Goal: Task Accomplishment & Management: Manage account settings

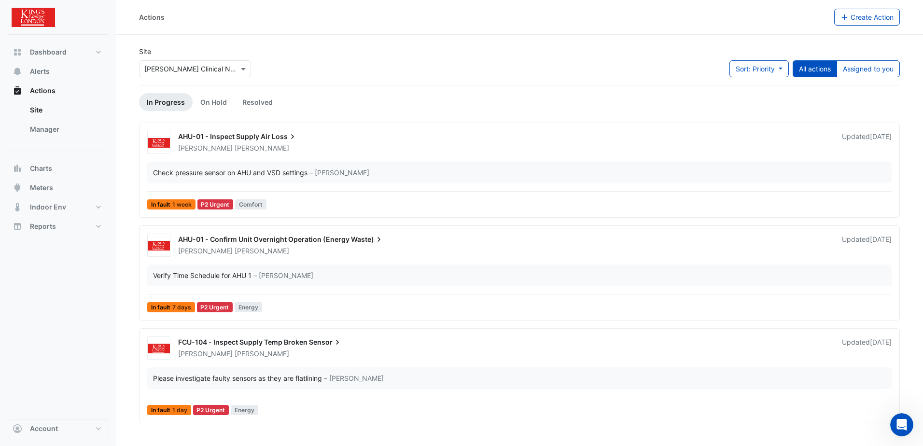
click at [266, 240] on span "AHU-01 - Confirm Unit Overnight Operation (Energy" at bounding box center [263, 239] width 171 height 8
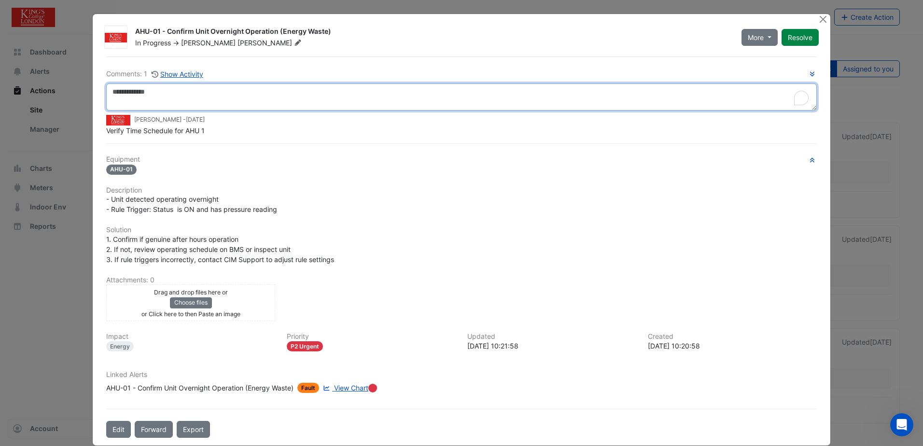
click at [173, 88] on textarea "To enrich screen reader interactions, please activate Accessibility in Grammarl…" at bounding box center [461, 97] width 711 height 27
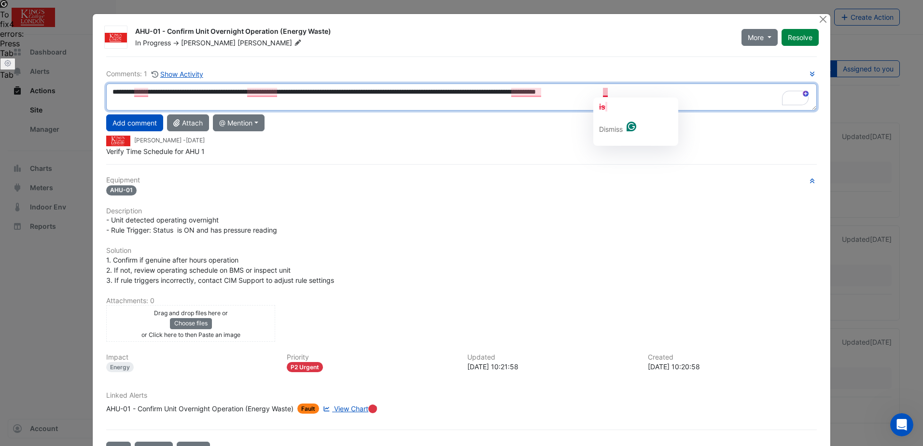
click at [604, 89] on textarea "**********" at bounding box center [461, 97] width 711 height 27
click at [682, 88] on textarea "**********" at bounding box center [461, 97] width 711 height 27
click at [716, 93] on textarea "**********" at bounding box center [461, 97] width 711 height 27
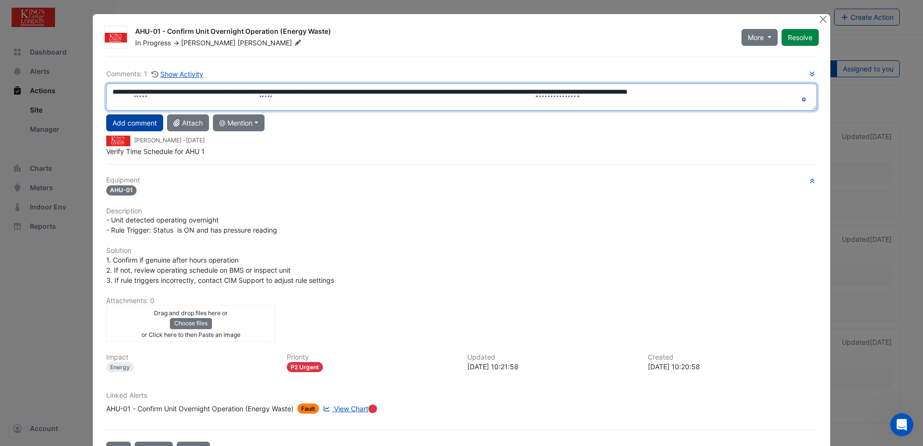
type textarea "**********"
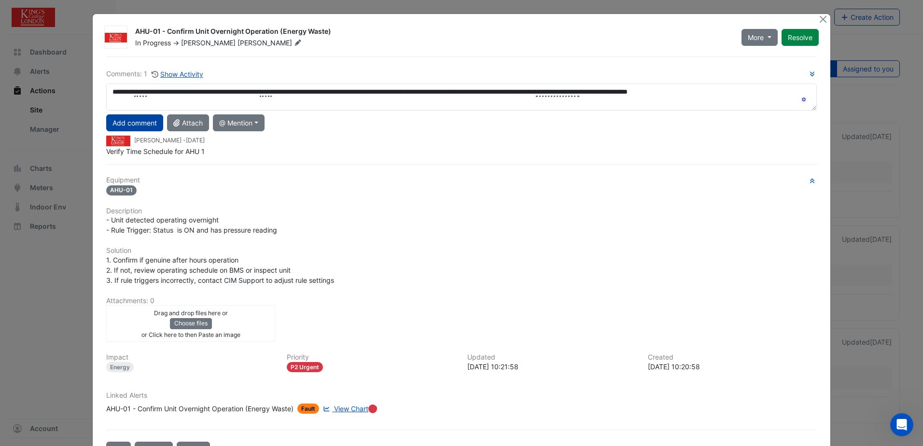
click at [143, 122] on button "Add comment" at bounding box center [134, 122] width 57 height 17
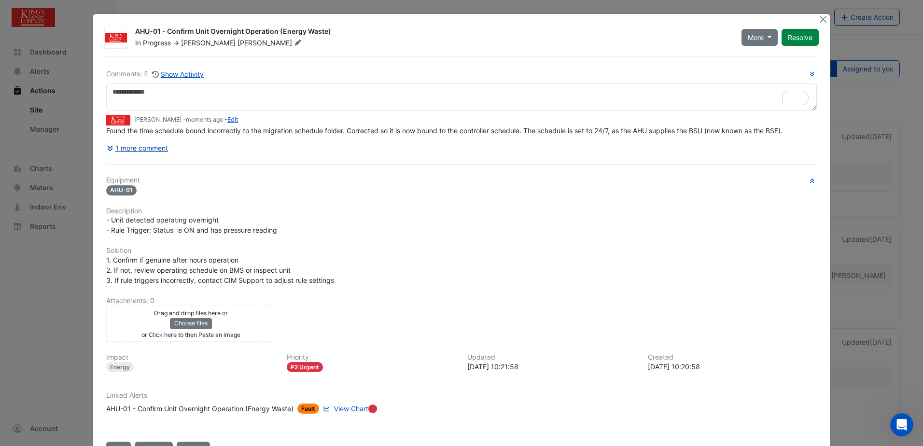
click at [154, 148] on button "1 more comment" at bounding box center [137, 148] width 62 height 17
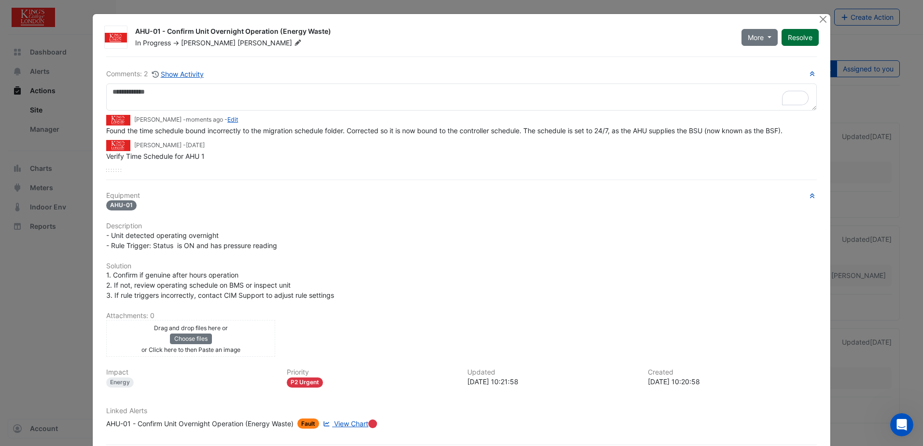
click at [797, 38] on button "Resolve" at bounding box center [800, 37] width 37 height 17
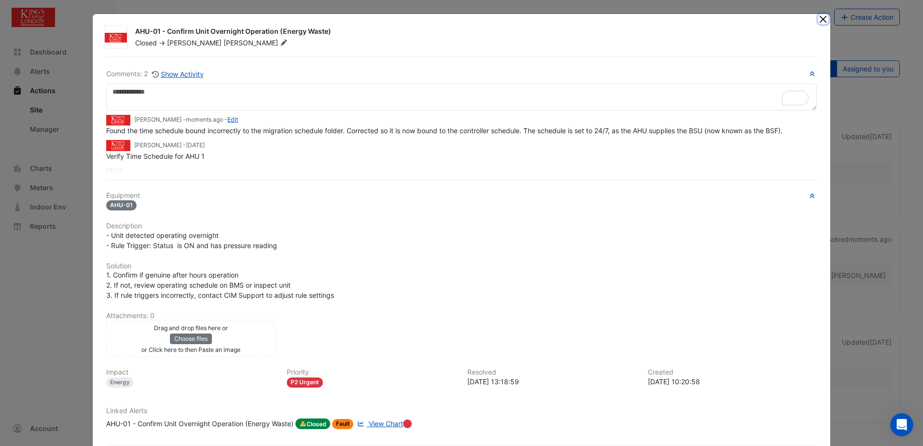
click at [818, 18] on button "Close" at bounding box center [823, 19] width 10 height 10
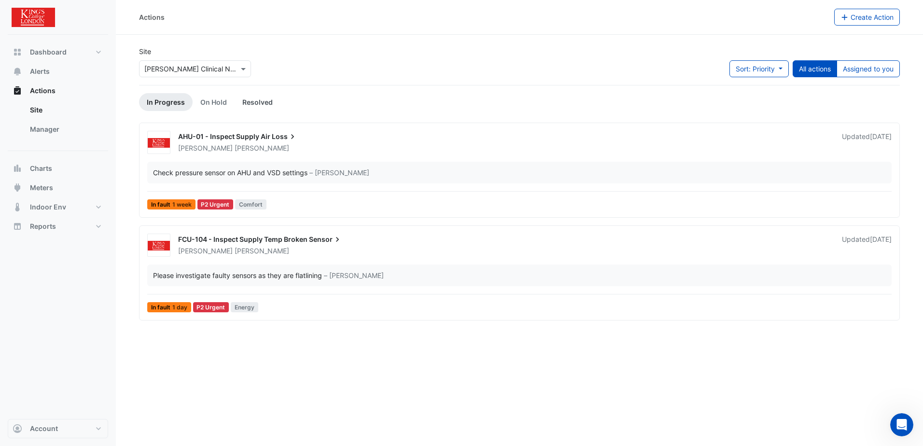
click at [248, 103] on link "Resolved" at bounding box center [258, 102] width 46 height 18
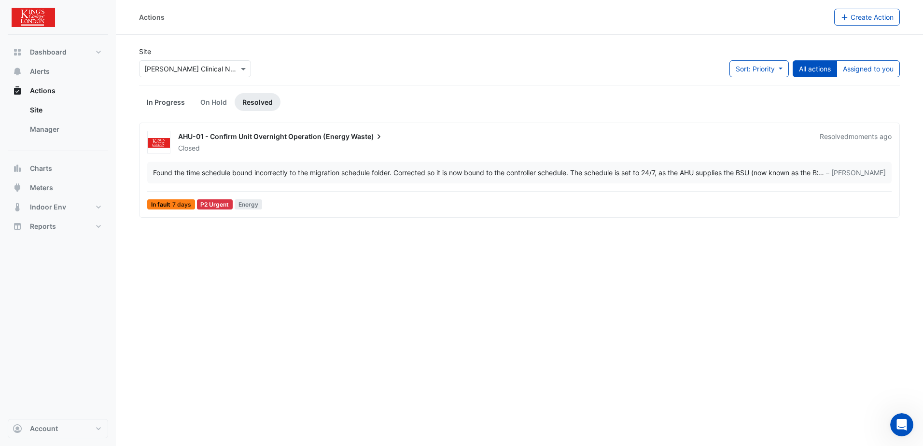
click at [168, 100] on link "In Progress" at bounding box center [166, 102] width 54 height 18
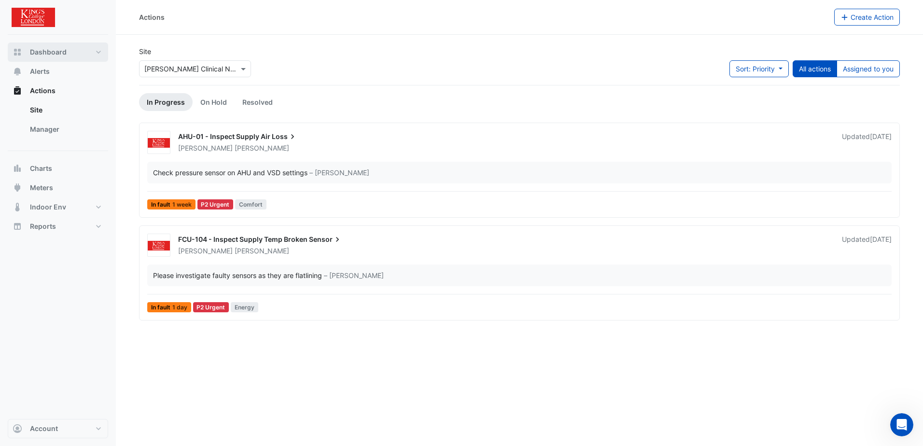
click at [48, 52] on span "Dashboard" at bounding box center [48, 52] width 37 height 10
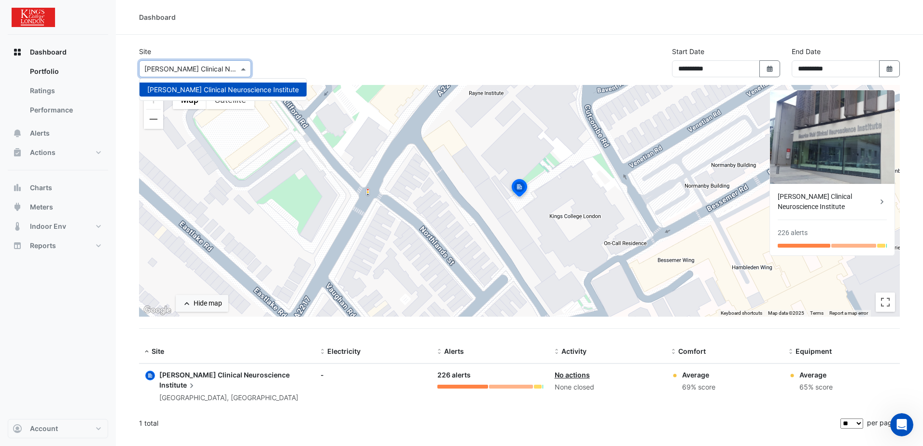
click at [242, 70] on span at bounding box center [244, 69] width 12 height 10
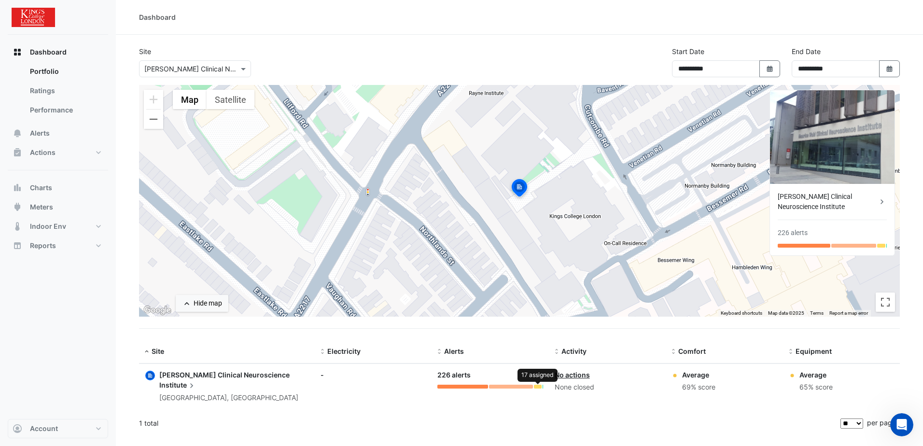
click at [538, 386] on div at bounding box center [538, 387] width 8 height 4
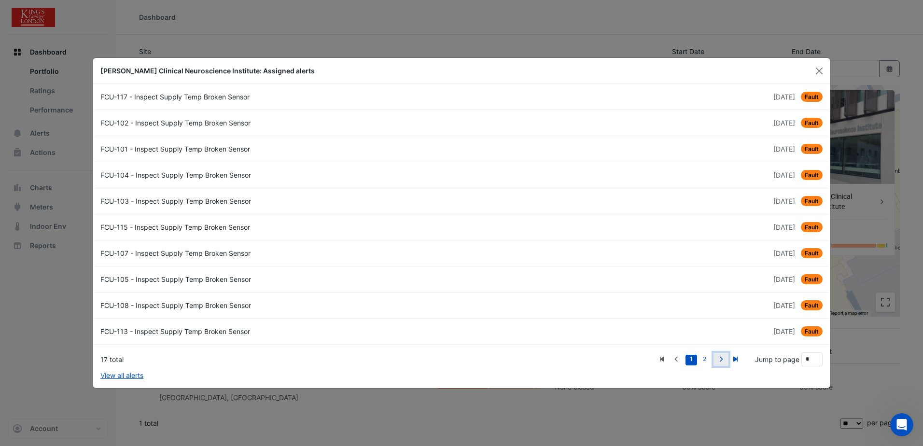
click at [721, 361] on icon "Next" at bounding box center [721, 358] width 3 height 5
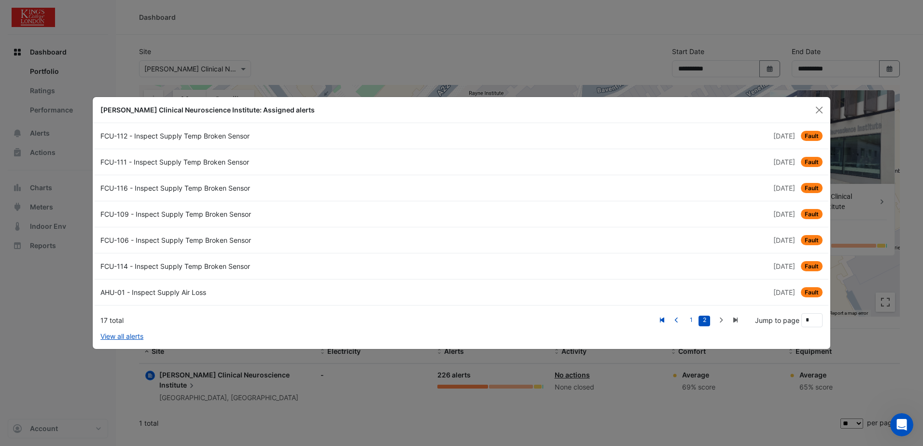
click at [237, 135] on div "FCU-112 - Inspect Supply Temp Broken Sensor" at bounding box center [278, 136] width 367 height 10
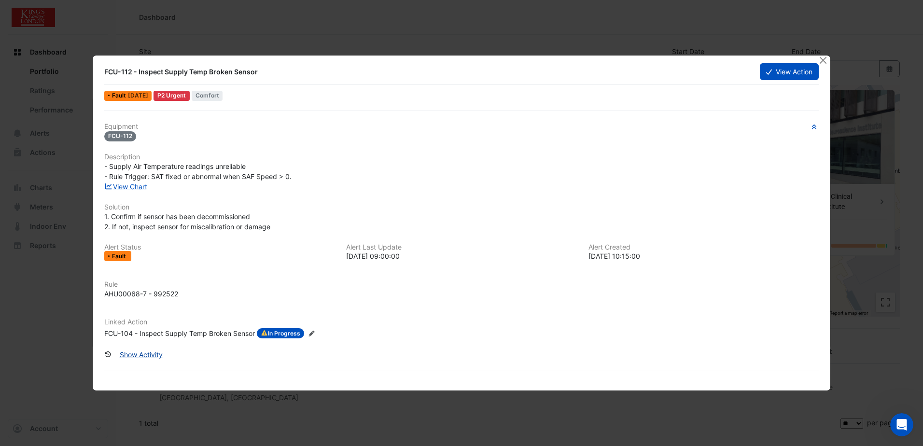
click at [146, 355] on button "Show Activity" at bounding box center [141, 354] width 56 height 17
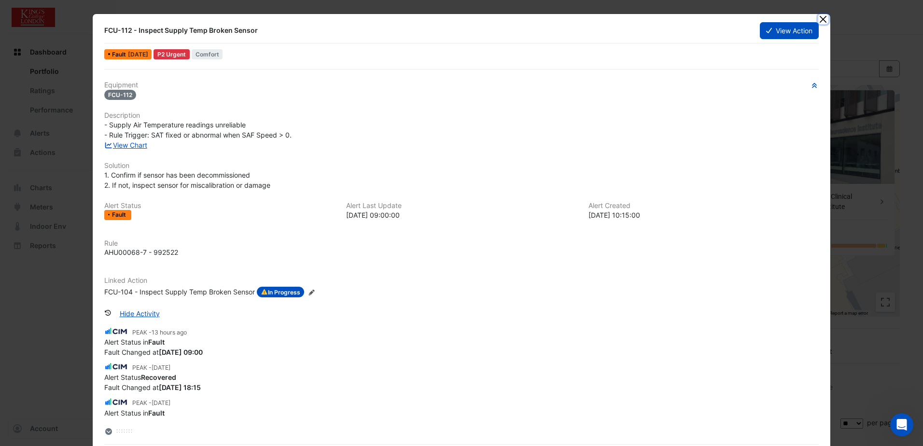
click at [818, 19] on button "Close" at bounding box center [823, 19] width 10 height 10
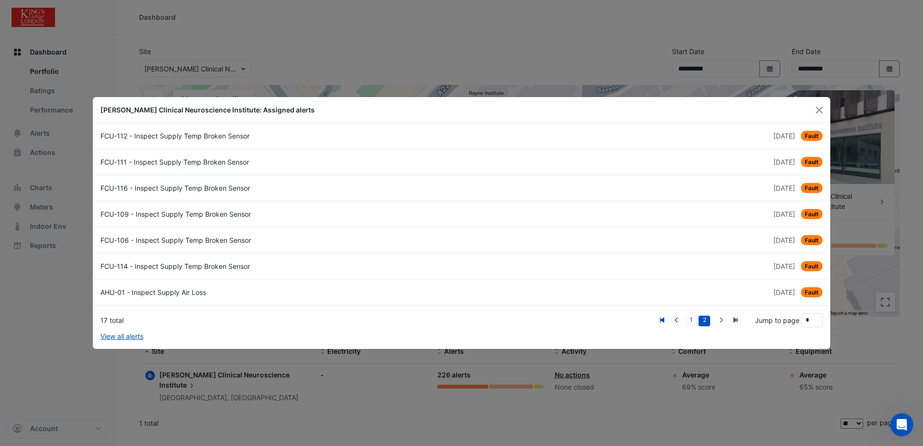
click at [692, 319] on link "1" at bounding box center [692, 321] width 12 height 11
type input "*"
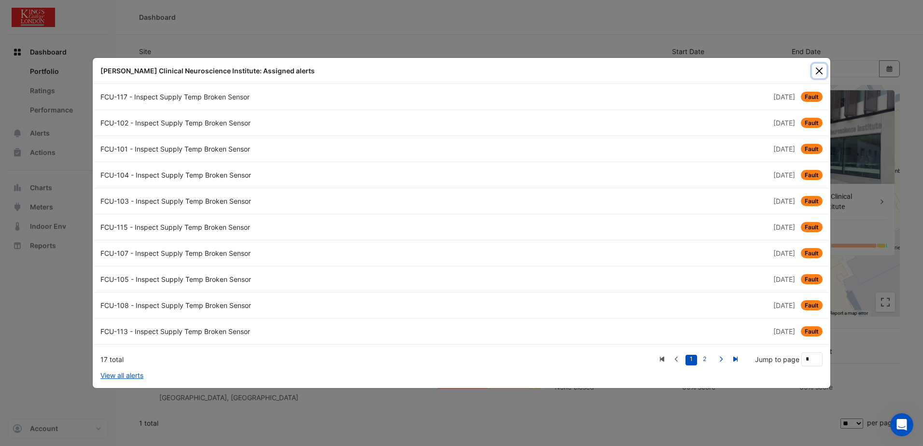
click at [818, 73] on button "Close" at bounding box center [819, 71] width 14 height 14
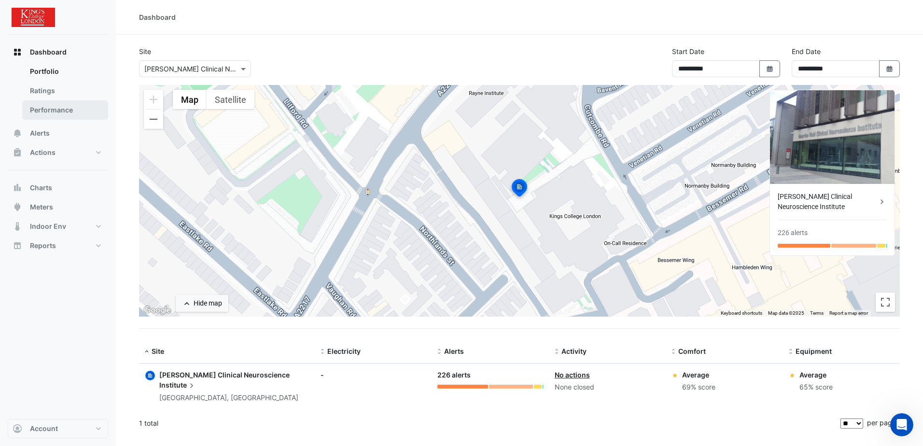
click at [59, 112] on link "Performance" at bounding box center [65, 109] width 86 height 19
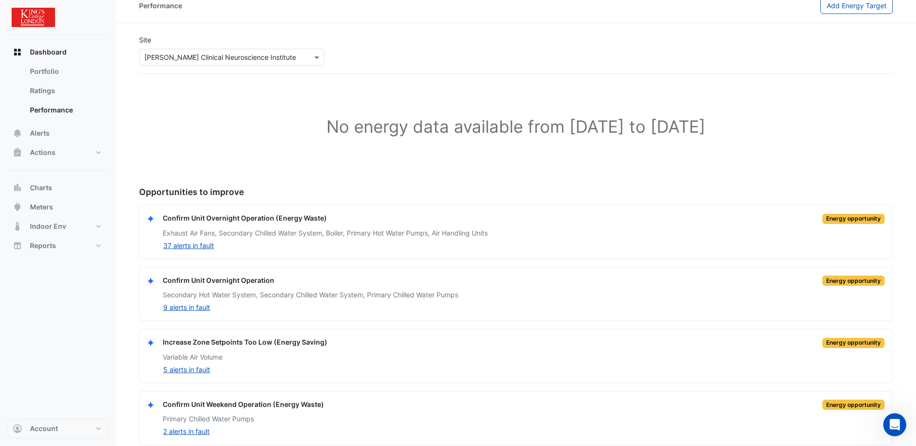
scroll to position [22, 0]
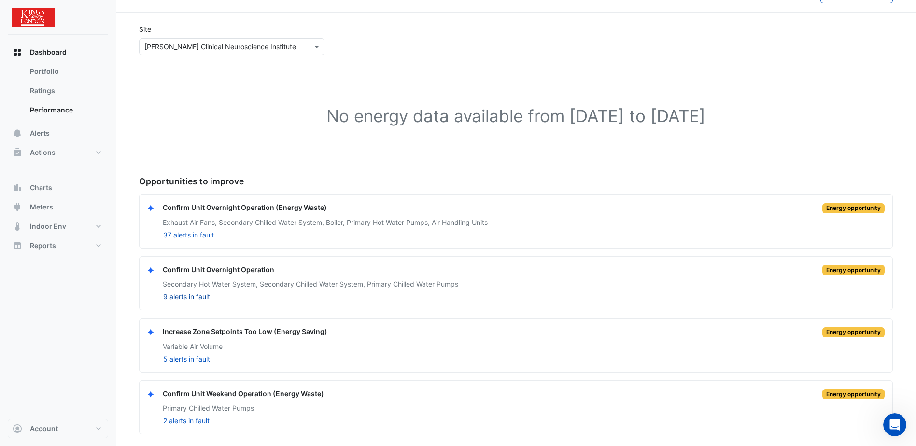
click at [204, 295] on button "9 alerts in fault" at bounding box center [187, 296] width 48 height 11
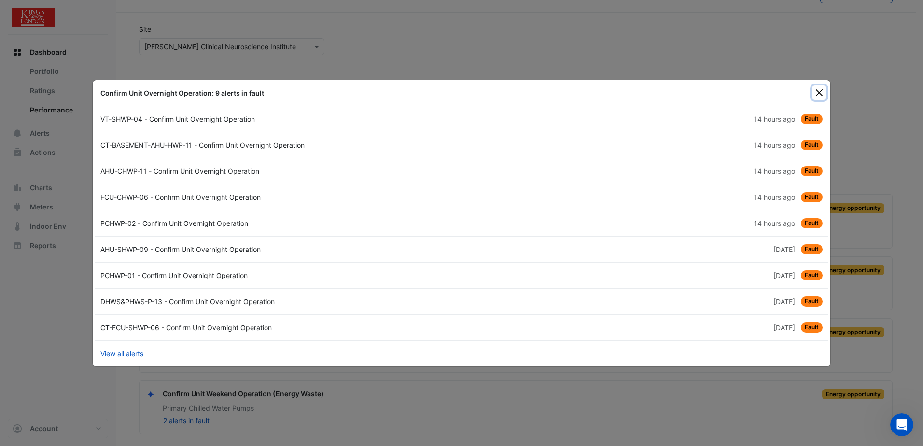
click at [821, 92] on button "Close" at bounding box center [819, 92] width 14 height 14
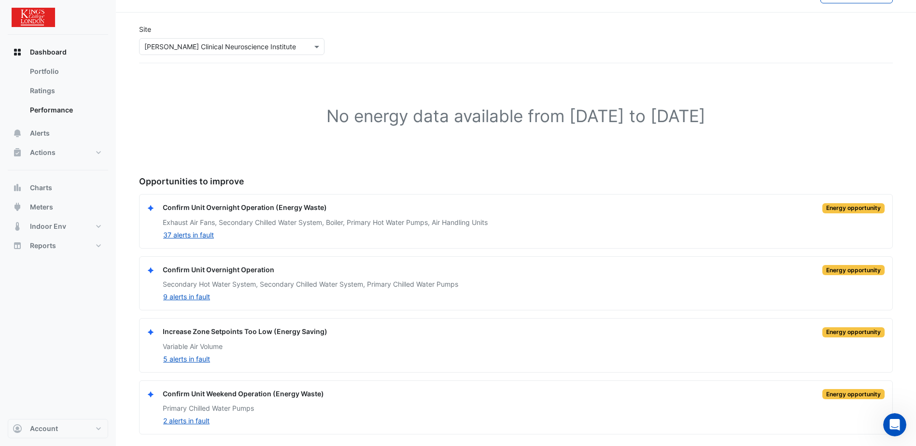
click at [630, 165] on app-performance-page "Site × [PERSON_NAME] Clinical Neuroscience Institute Rating Please select a Sus…" at bounding box center [516, 227] width 754 height 414
click at [40, 51] on span "Dashboard" at bounding box center [48, 52] width 37 height 10
